Goal: Transaction & Acquisition: Purchase product/service

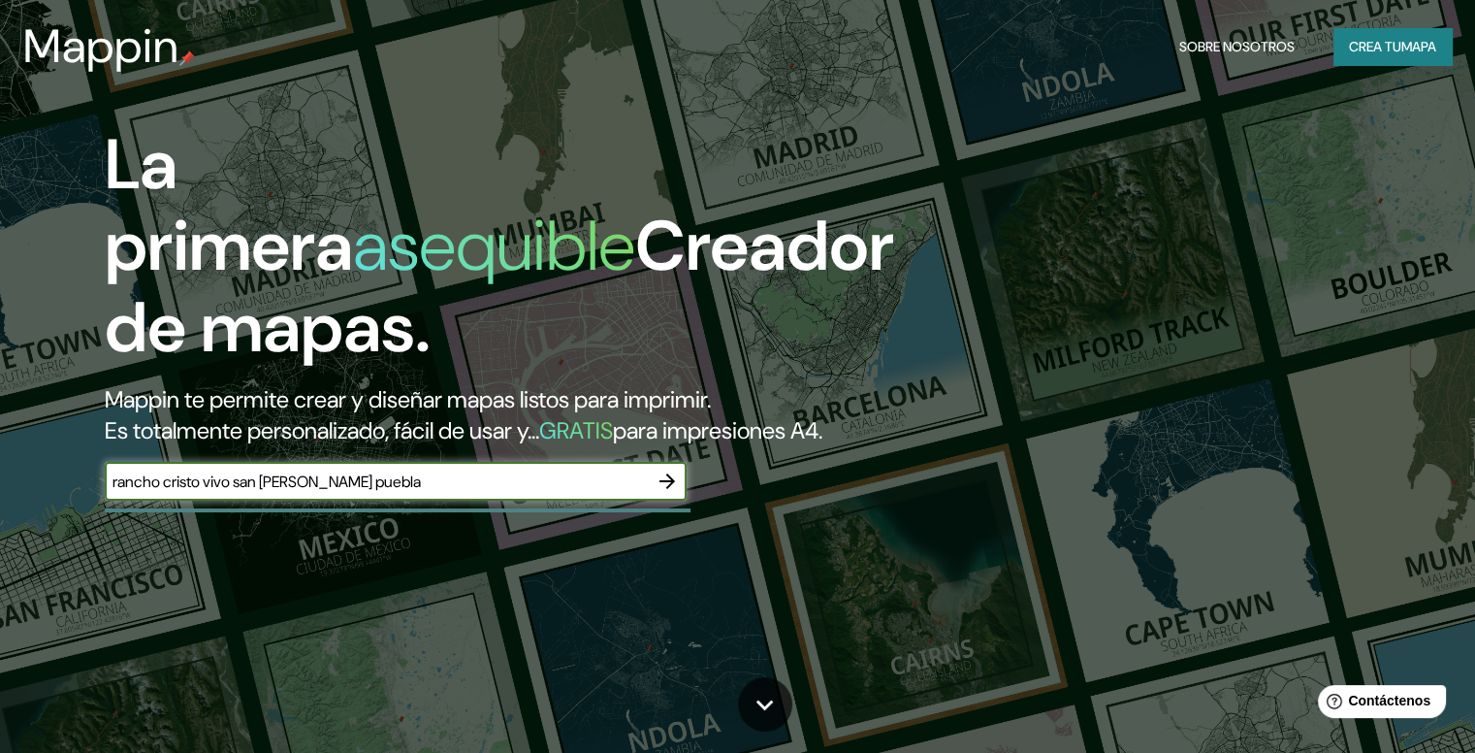
click at [299, 493] on input "rancho cristo vivo san [PERSON_NAME] puebla" at bounding box center [376, 481] width 543 height 22
type input "rancho cristo vivo [GEOGRAPHIC_DATA][PERSON_NAME] puebla"
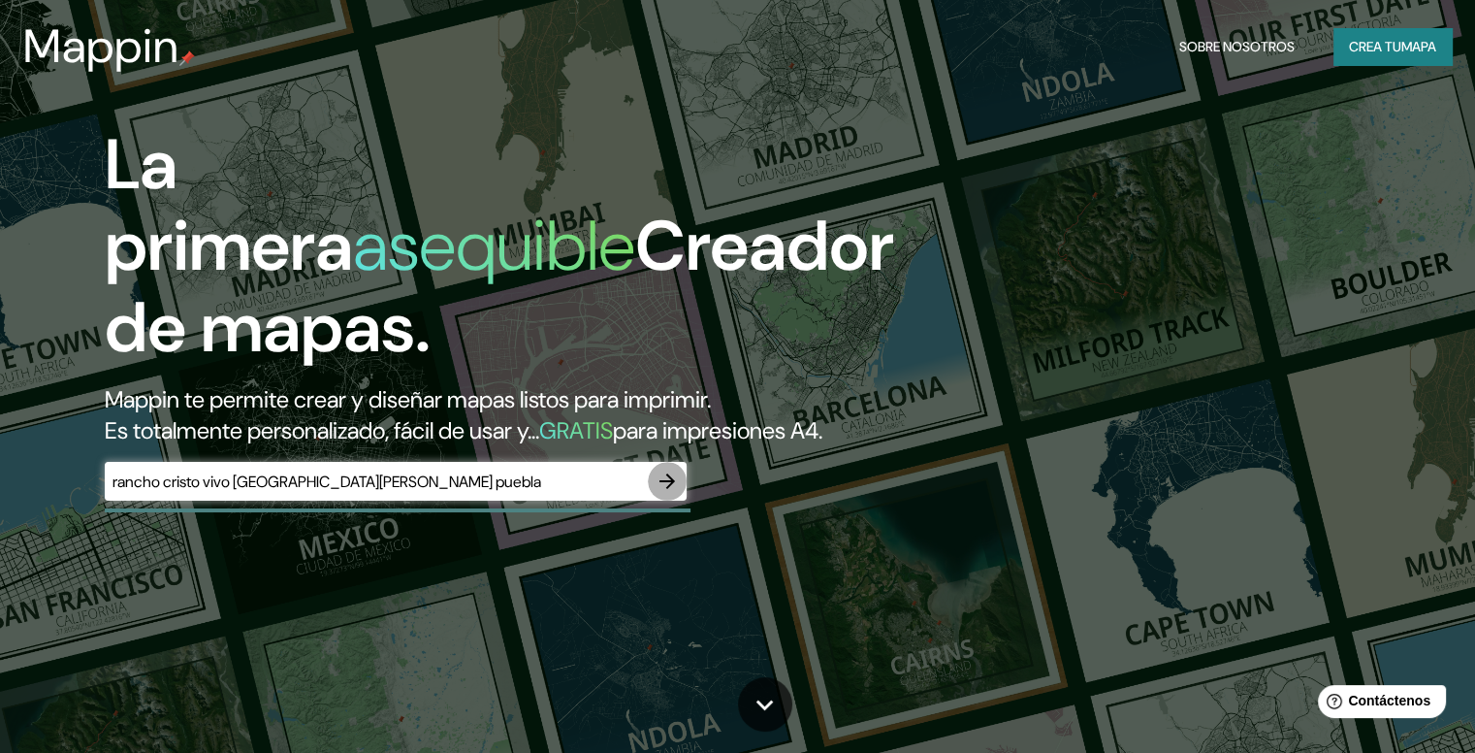
click at [675, 493] on icon "button" at bounding box center [667, 480] width 23 height 23
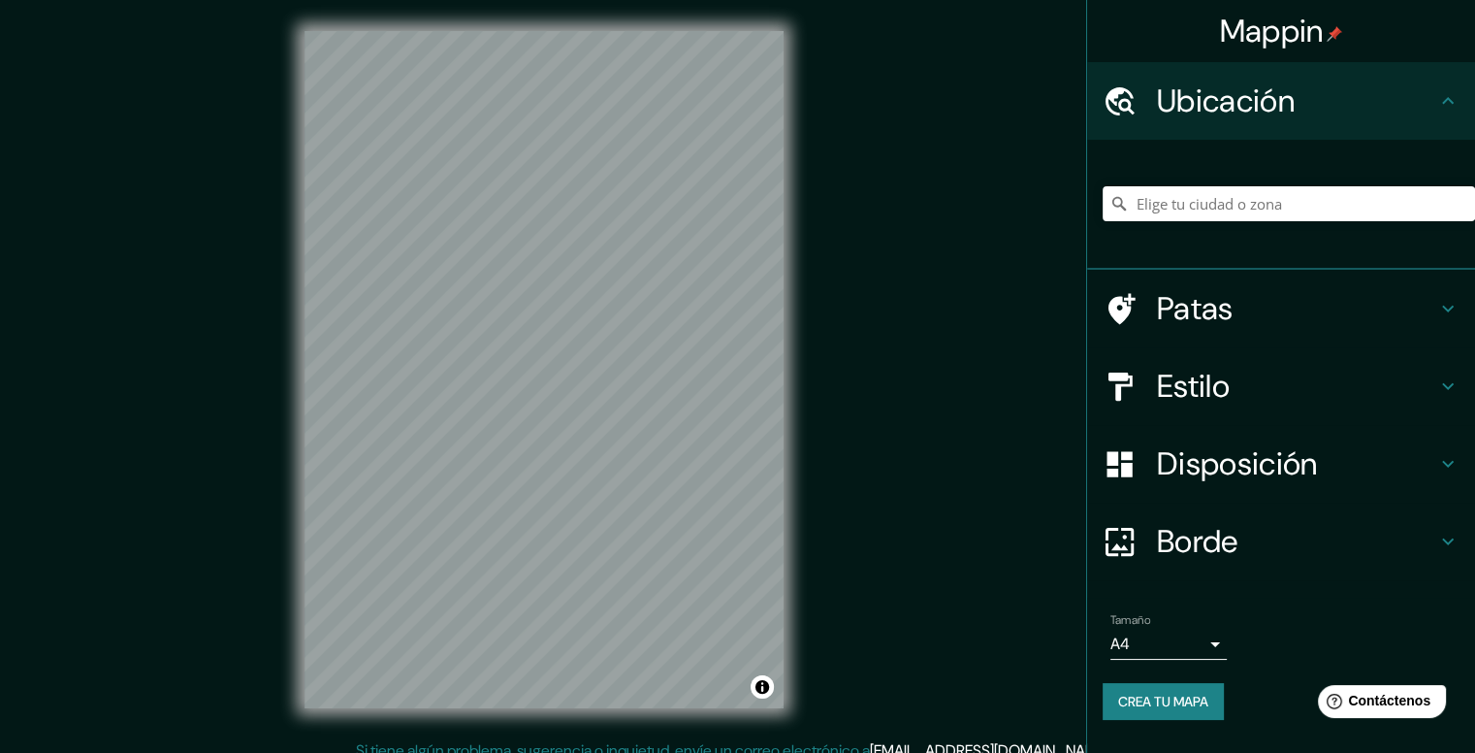
click at [791, 362] on div "© Mapbox © OpenStreetMap Improve this map" at bounding box center [544, 369] width 541 height 739
click at [1164, 207] on input "Elige tu ciudad o zona" at bounding box center [1289, 203] width 372 height 35
type input "Privada [PERSON_NAME][DEMOGRAPHIC_DATA] Vivo, 72778 [GEOGRAPHIC_DATA], [GEOGRAP…"
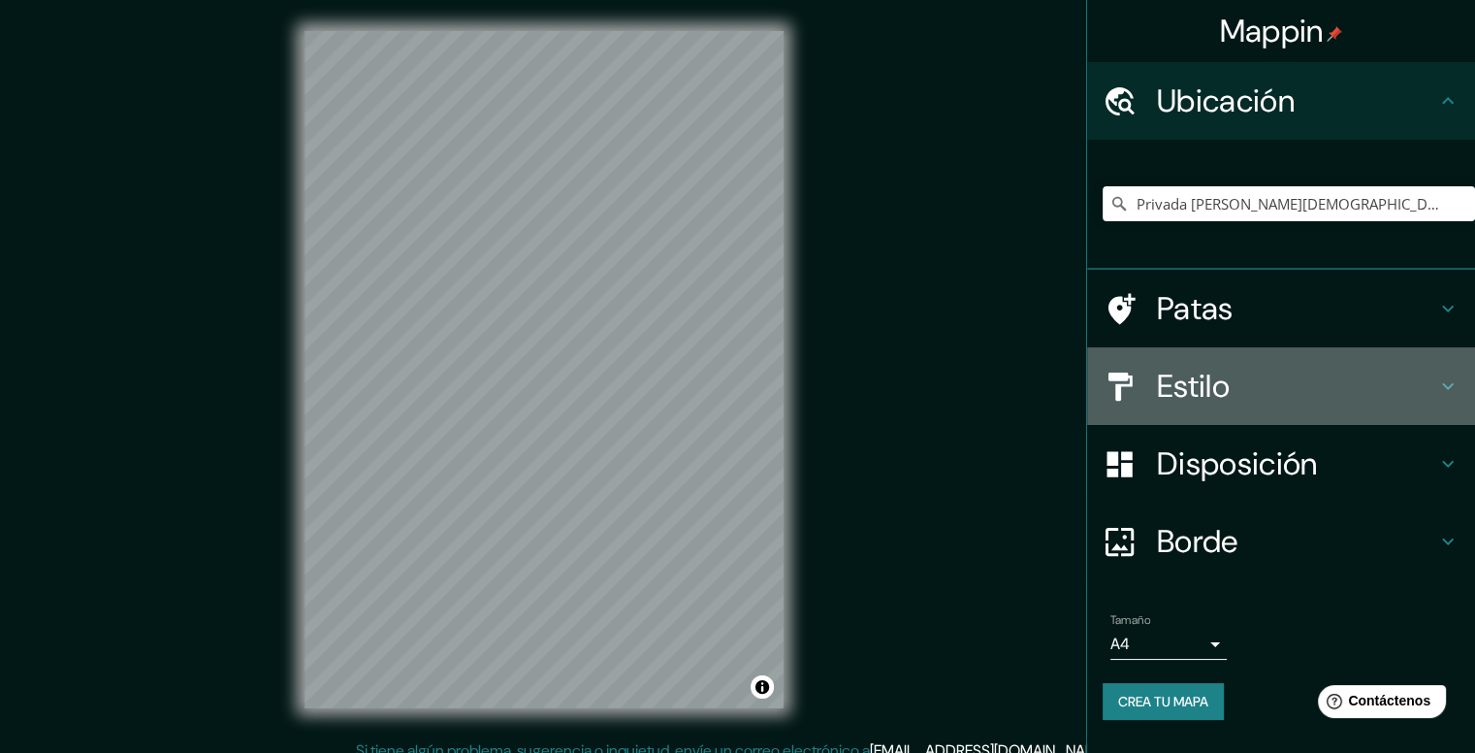
click at [1327, 373] on h4 "Estilo" at bounding box center [1296, 386] width 279 height 39
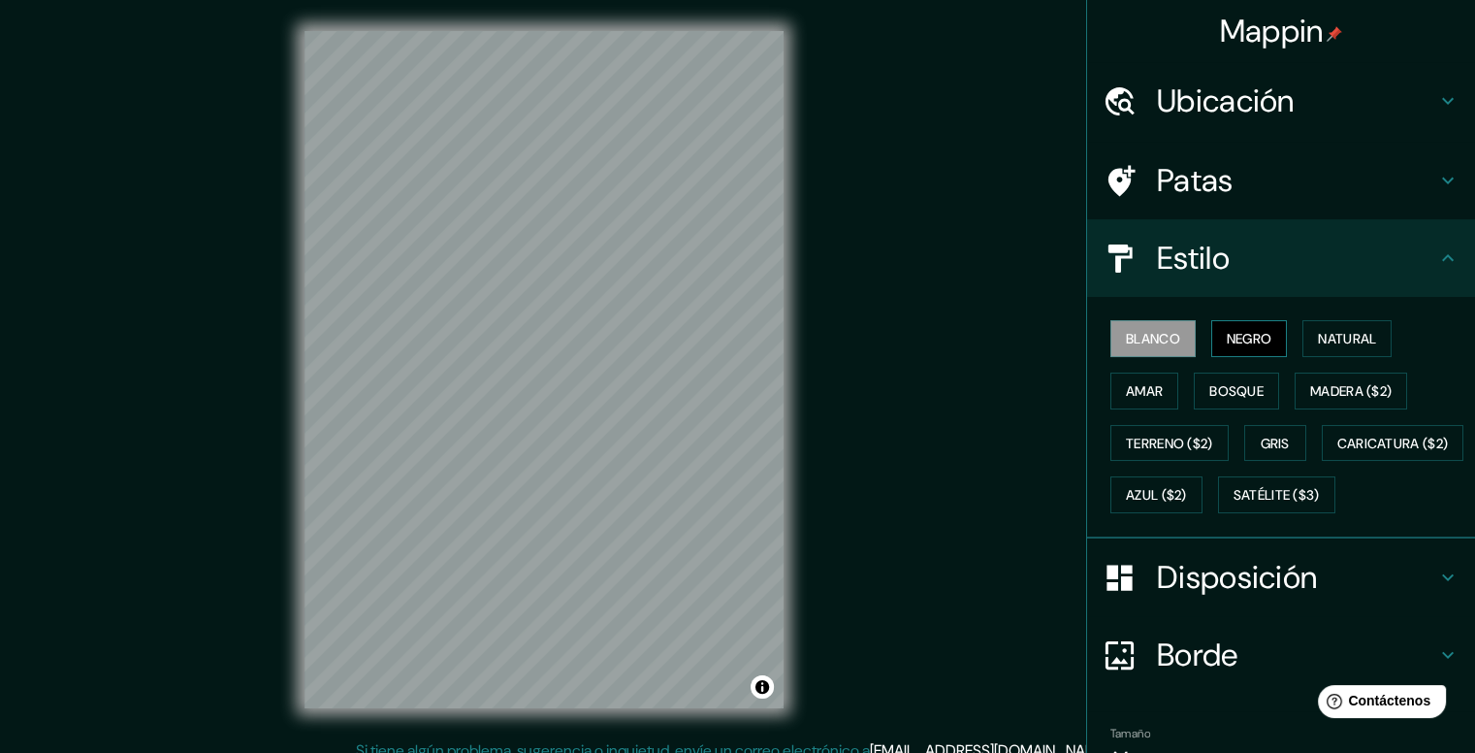
click at [1230, 342] on font "Negro" at bounding box center [1250, 338] width 46 height 17
click at [1146, 385] on font "Amar" at bounding box center [1144, 390] width 37 height 17
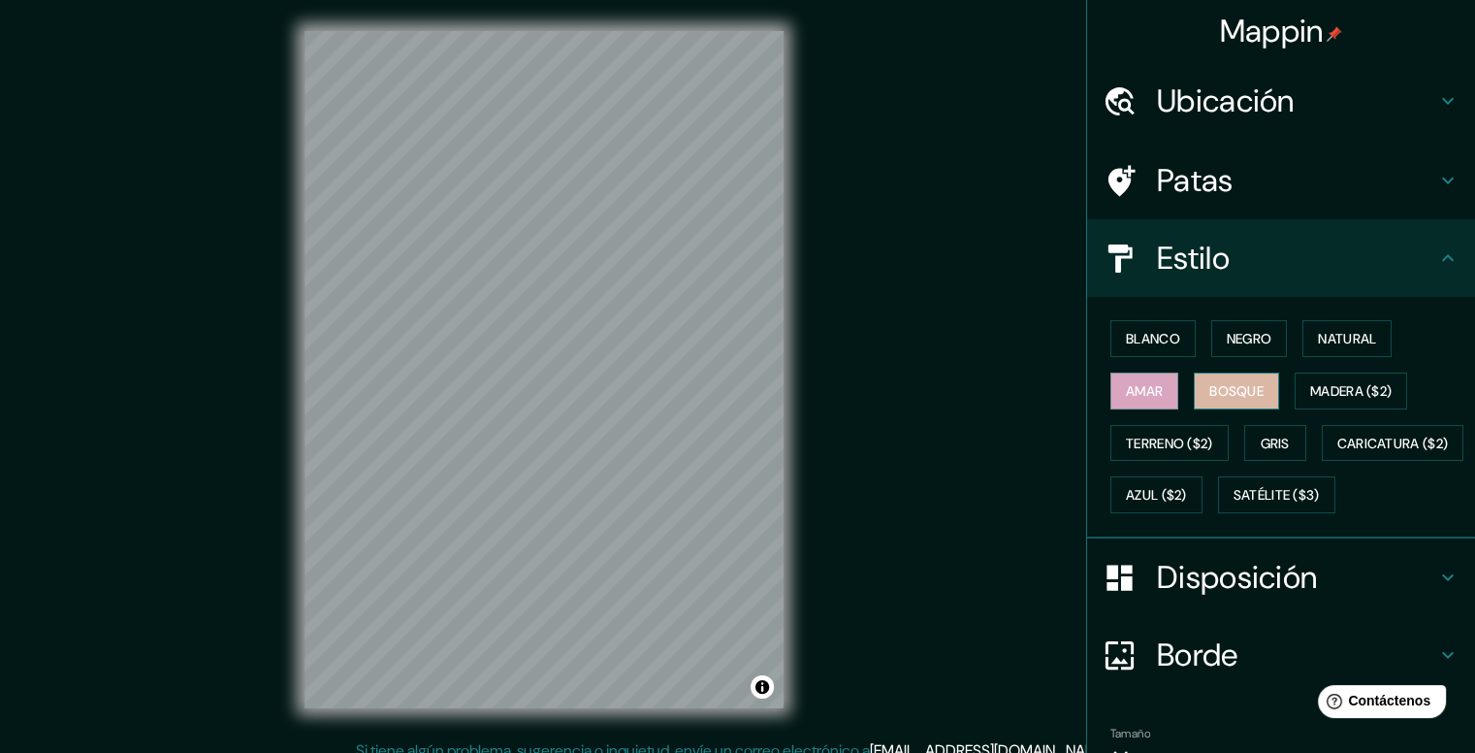
click at [1243, 385] on font "Bosque" at bounding box center [1237, 390] width 54 height 17
click at [1242, 331] on font "Negro" at bounding box center [1250, 338] width 46 height 17
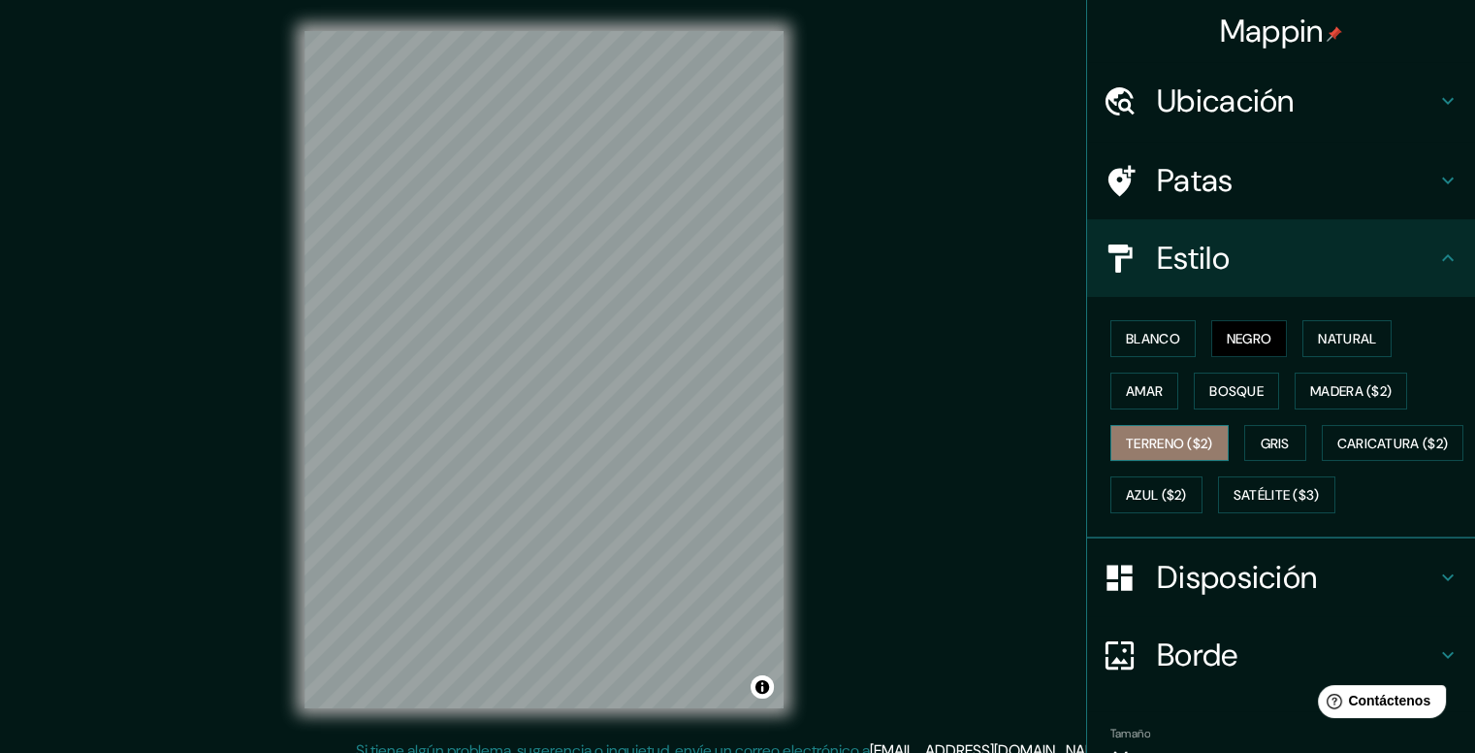
click at [1132, 443] on font "Terreno ($2)" at bounding box center [1169, 443] width 87 height 17
click at [1261, 445] on font "Gris" at bounding box center [1275, 443] width 29 height 17
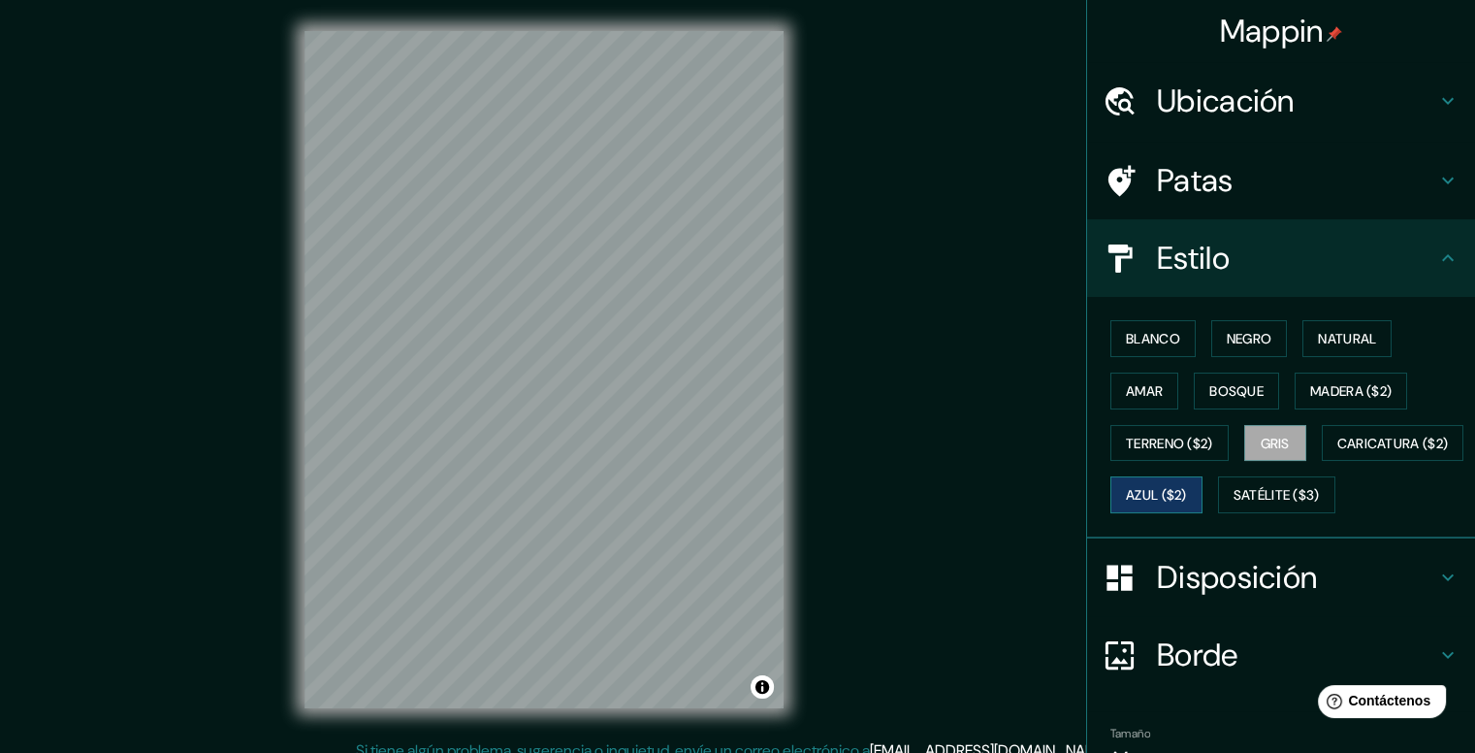
click at [1187, 497] on font "Azul ($2)" at bounding box center [1156, 495] width 61 height 17
click at [1173, 331] on button "Blanco" at bounding box center [1153, 338] width 85 height 37
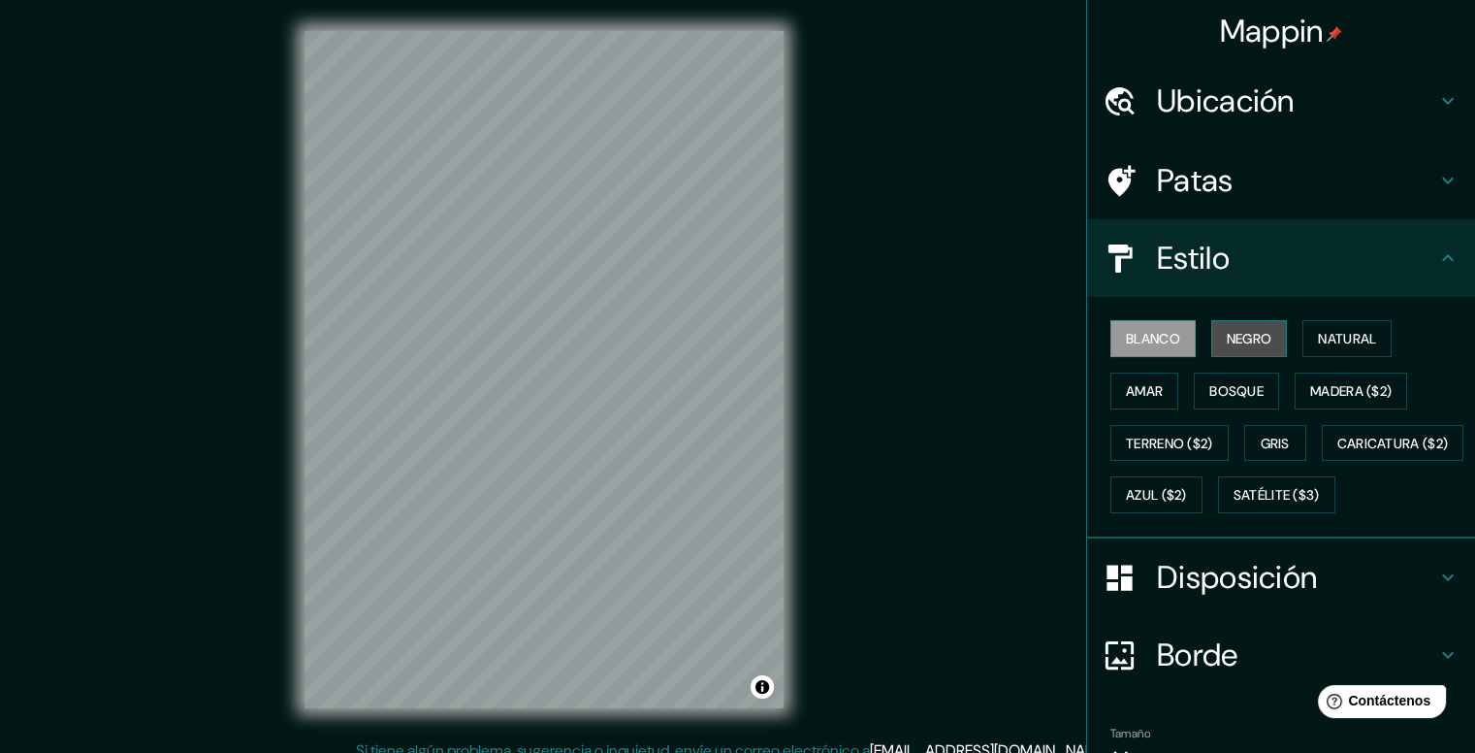
click at [1271, 338] on button "Negro" at bounding box center [1249, 338] width 77 height 37
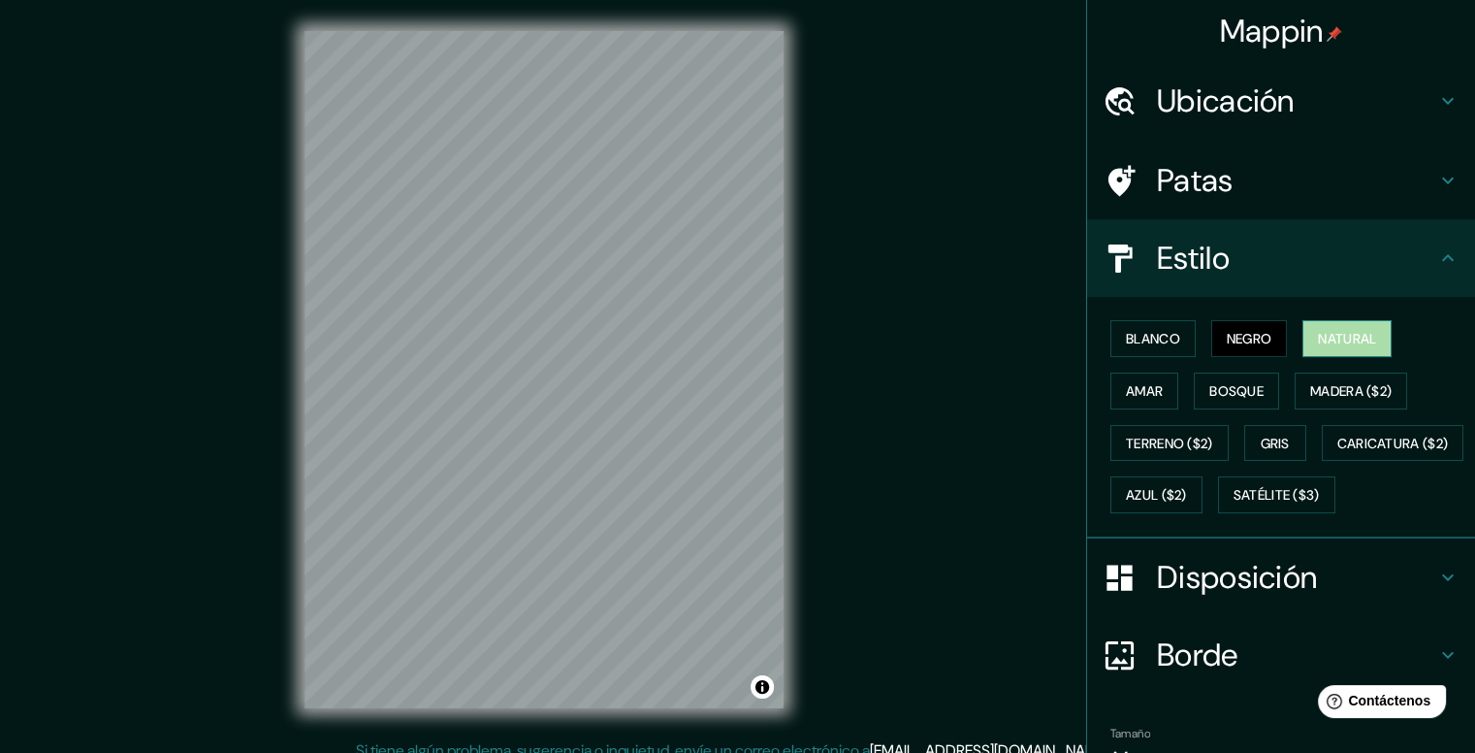
click at [1347, 330] on font "Natural" at bounding box center [1347, 338] width 58 height 17
click at [1234, 504] on font "Satélite ($3)" at bounding box center [1277, 495] width 86 height 17
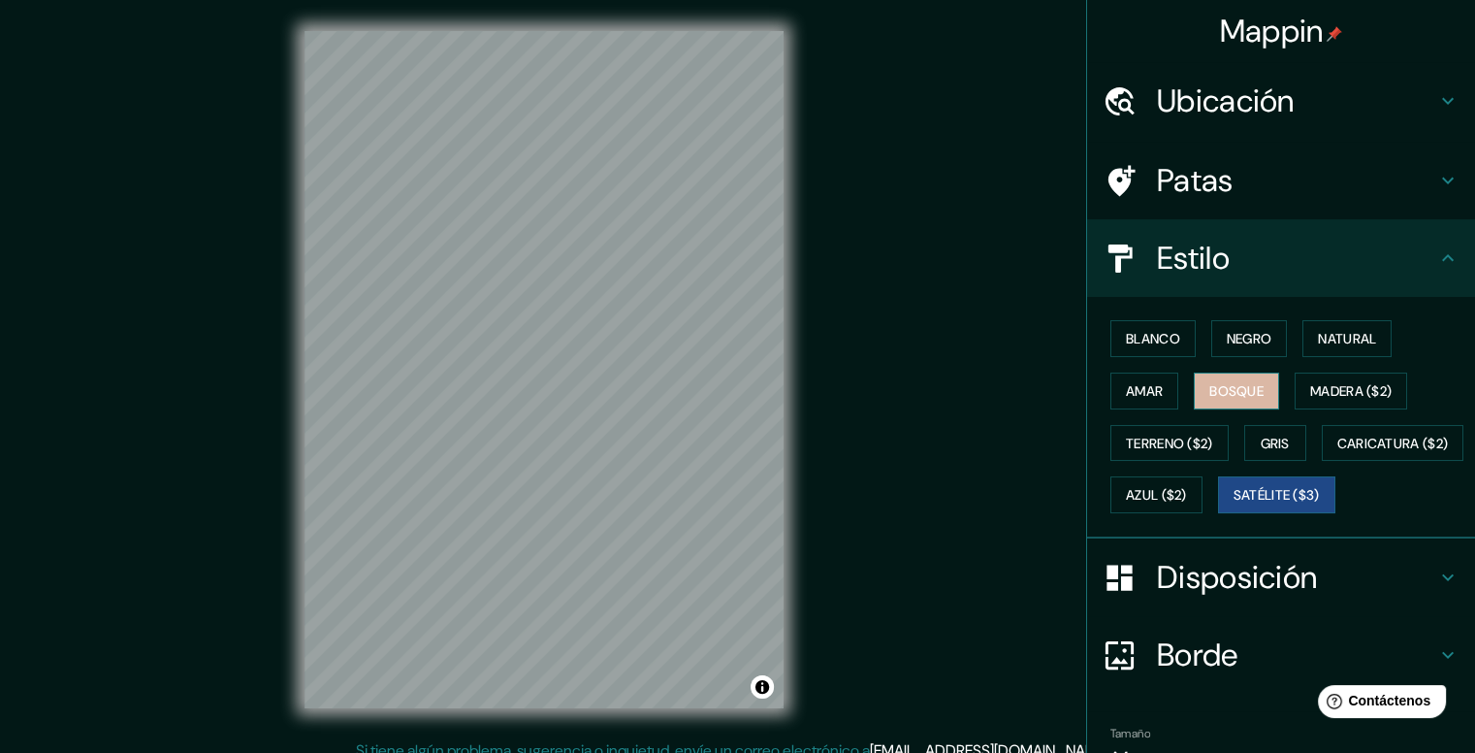
click at [1218, 378] on font "Bosque" at bounding box center [1237, 390] width 54 height 25
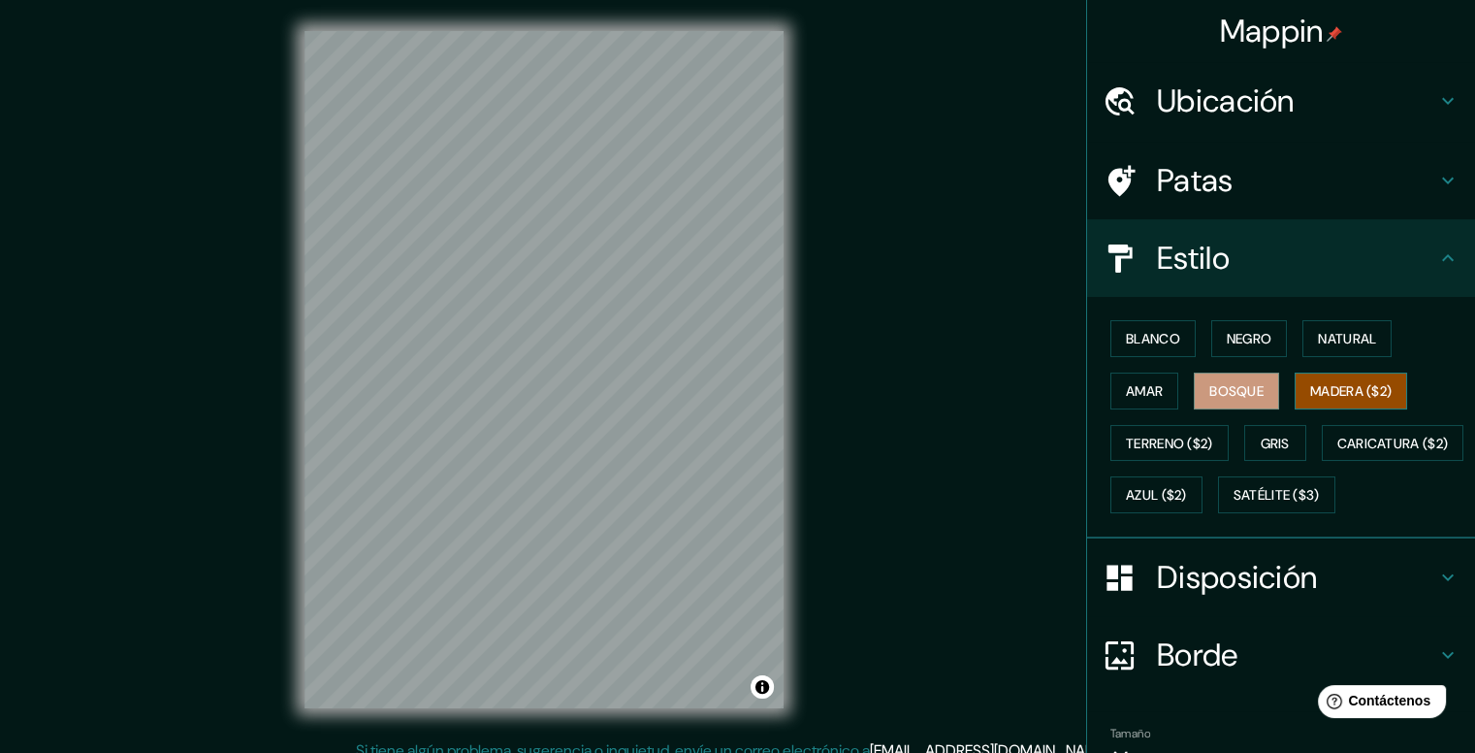
click at [1343, 382] on font "Madera ($2)" at bounding box center [1350, 390] width 81 height 17
click at [1244, 356] on div "Blanco Negro Natural Amar Bosque Madera ($2) Terreno ($2) Gris Caricatura ($2) …" at bounding box center [1289, 416] width 372 height 209
click at [1246, 339] on font "Negro" at bounding box center [1250, 338] width 46 height 17
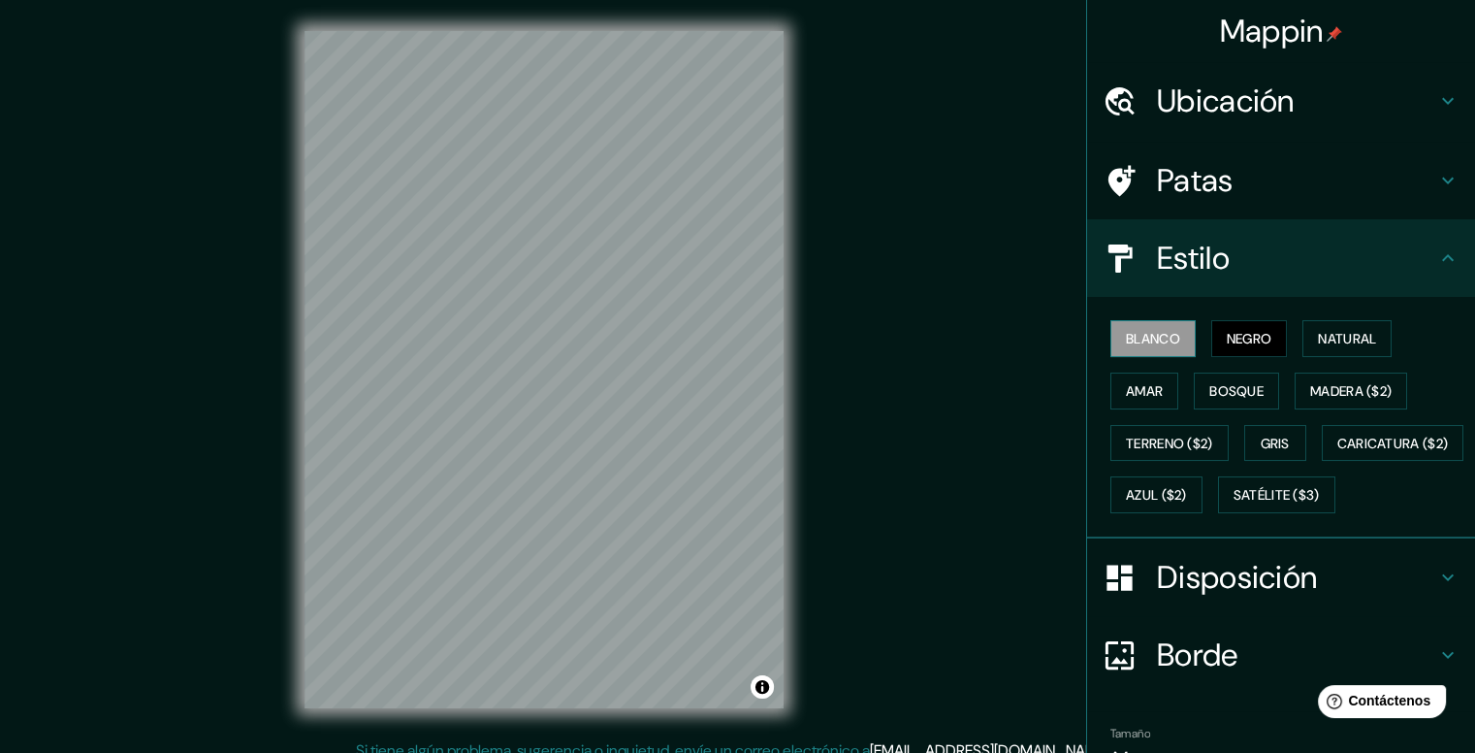
click at [1137, 343] on font "Blanco" at bounding box center [1153, 338] width 54 height 17
click at [1126, 389] on font "Amar" at bounding box center [1144, 390] width 37 height 17
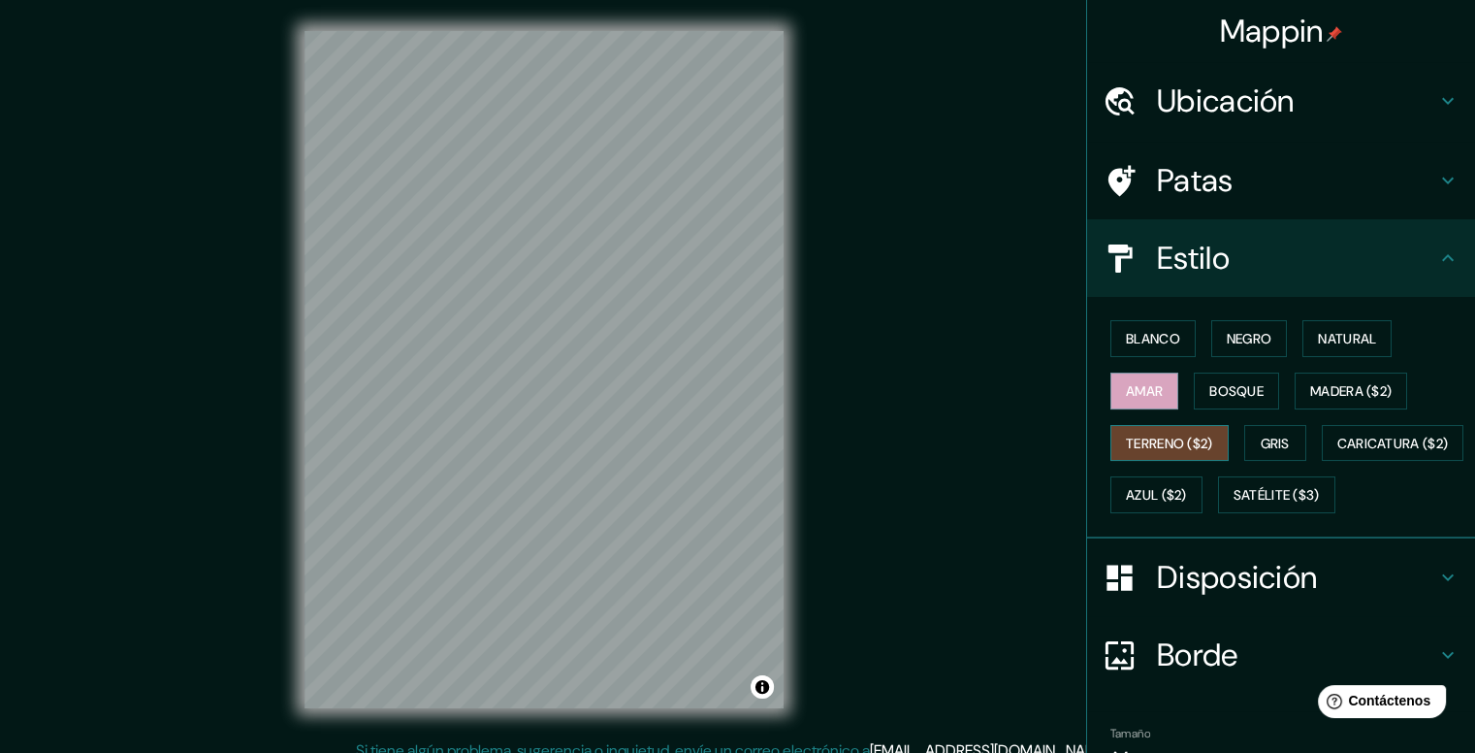
click at [1146, 442] on font "Terreno ($2)" at bounding box center [1169, 443] width 87 height 17
click at [1261, 436] on font "Gris" at bounding box center [1275, 443] width 29 height 17
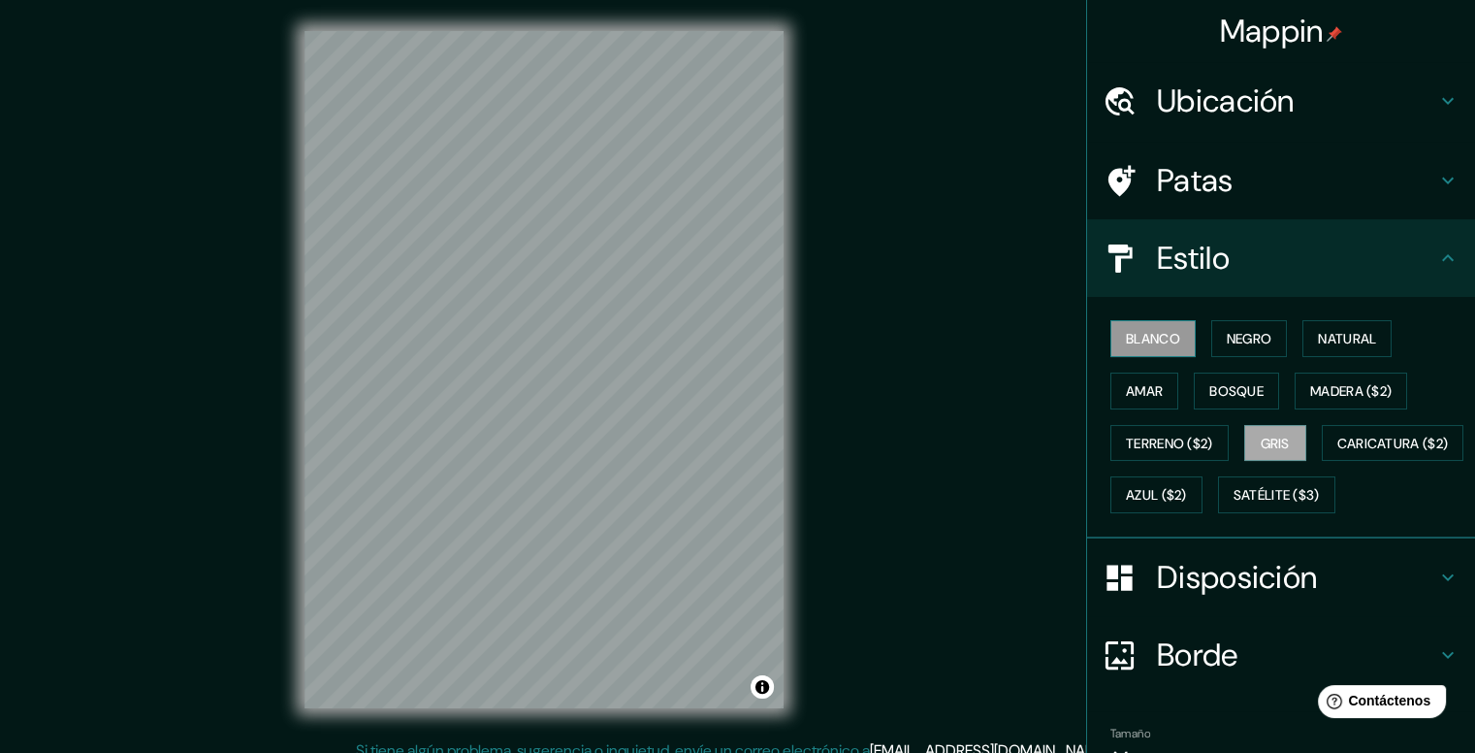
click at [1145, 340] on font "Blanco" at bounding box center [1153, 338] width 54 height 17
click at [1146, 387] on font "Amar" at bounding box center [1144, 390] width 37 height 17
